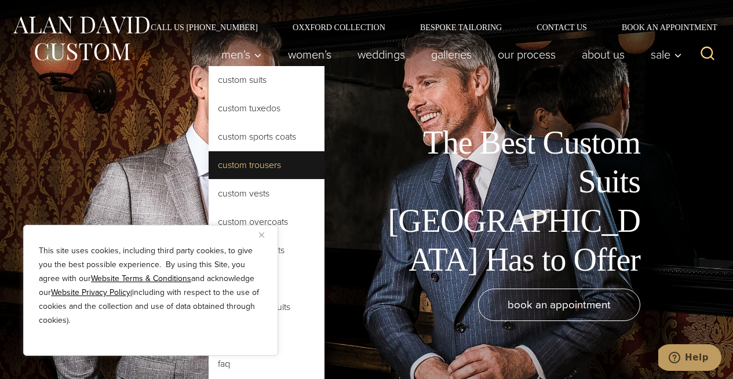
click at [275, 165] on link "Custom Trousers" at bounding box center [267, 165] width 116 height 28
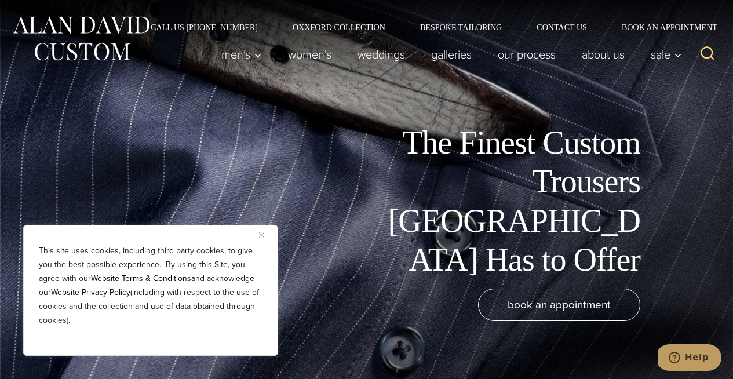
scroll to position [188, 0]
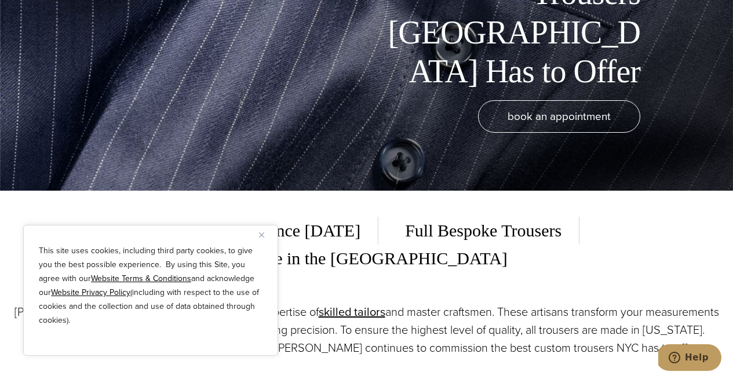
click at [264, 239] on button "Close" at bounding box center [266, 235] width 14 height 14
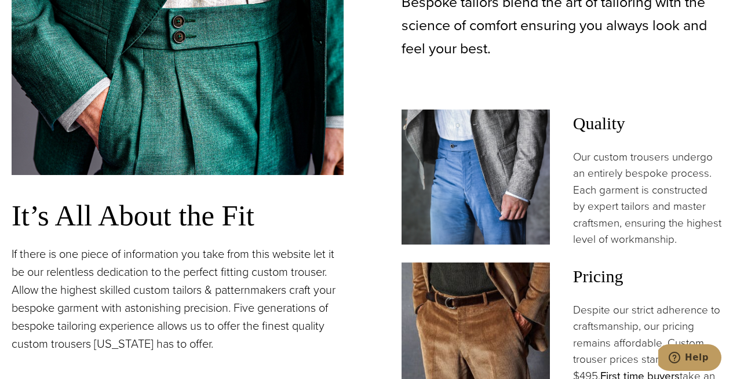
scroll to position [464, 0]
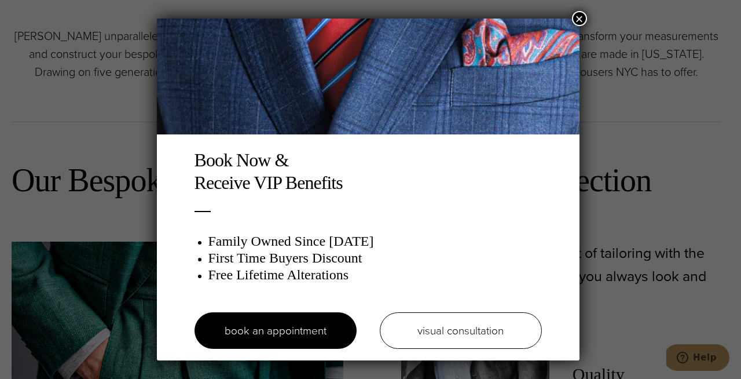
click at [587, 20] on button "×" at bounding box center [579, 18] width 15 height 15
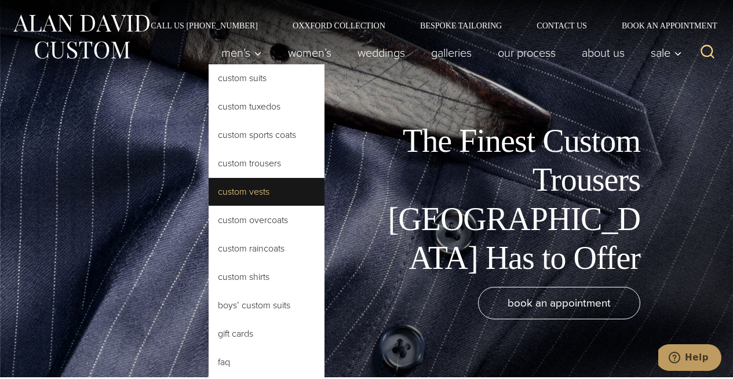
scroll to position [2, 0]
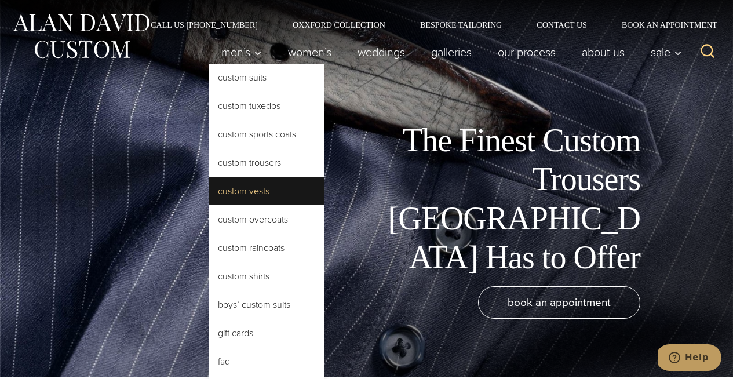
click at [265, 189] on link "Custom Vests" at bounding box center [267, 191] width 116 height 28
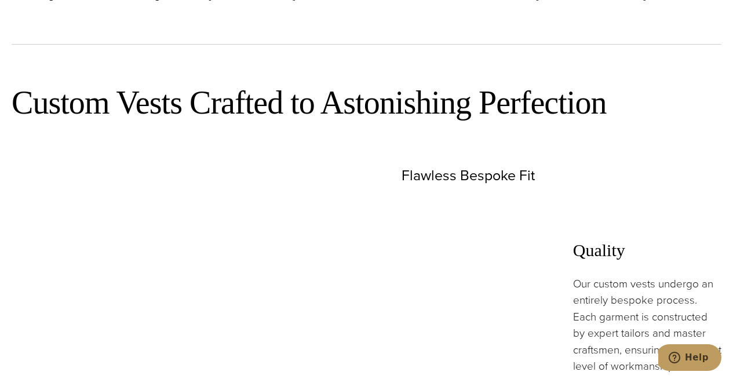
scroll to position [512, 0]
